Goal: Navigation & Orientation: Find specific page/section

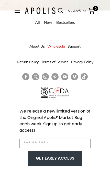
click at [81, 143] on input "Enter your email" at bounding box center [54, 144] width 71 height 10
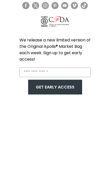
type input "**********"
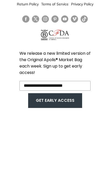
click at [41, 154] on button "GET EARLY ACCESS" at bounding box center [55, 159] width 44 height 10
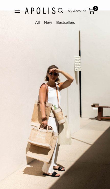
click at [49, 21] on link "New" at bounding box center [48, 22] width 8 height 5
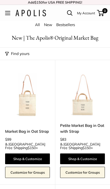
click at [5, 12] on button "Open menu" at bounding box center [7, 13] width 5 height 4
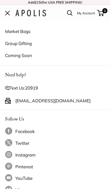
click at [16, 34] on link "Market Bags" at bounding box center [55, 31] width 100 height 12
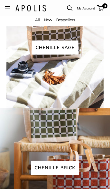
scroll to position [930, 0]
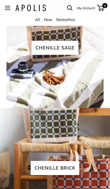
click at [49, 55] on span "Chenille sage" at bounding box center [55, 48] width 47 height 14
